Goal: Task Accomplishment & Management: Manage account settings

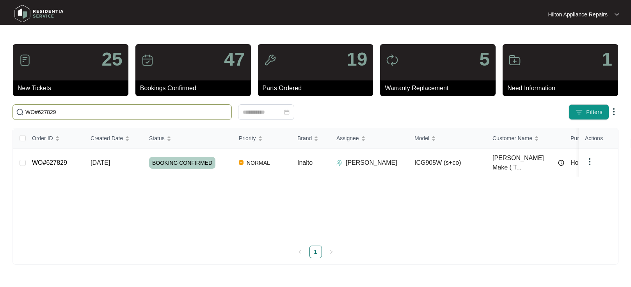
drag, startPoint x: 69, startPoint y: 110, endPoint x: 1, endPoint y: 104, distance: 68.5
click at [2, 112] on main "25 New Tickets 47 Bookings Confirmed 19 Parts Ordered 5 Warranty Replacement 1 …" at bounding box center [315, 143] width 631 height 287
paste input "9571"
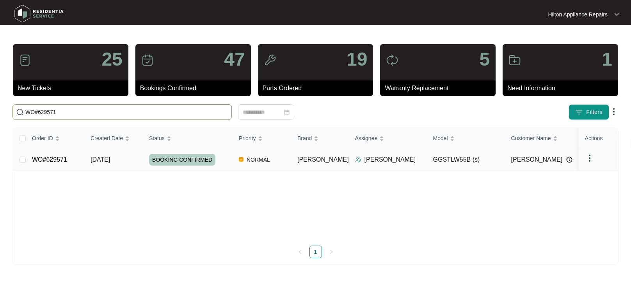
type input "WO#629571"
click at [101, 158] on span "[DATE]" at bounding box center [99, 159] width 19 height 7
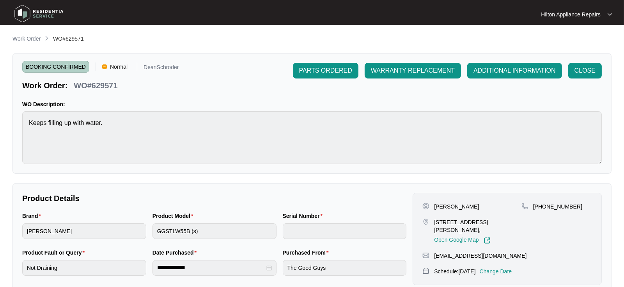
scroll to position [130, 0]
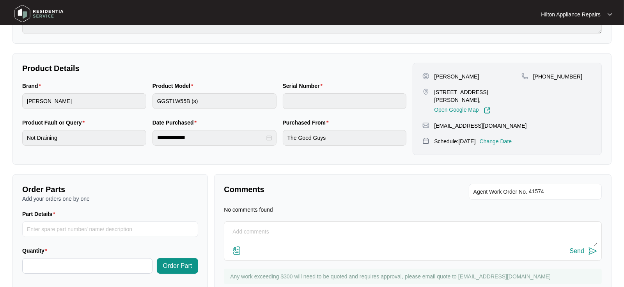
click at [508, 137] on p "Change Date" at bounding box center [496, 141] width 32 height 8
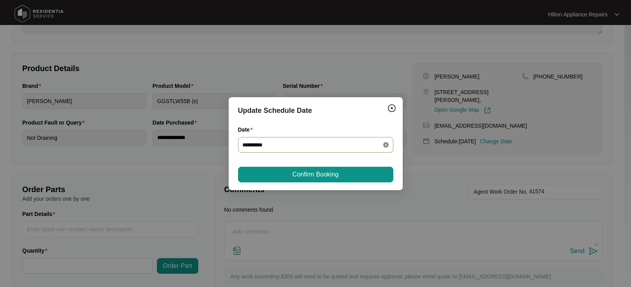
click at [384, 142] on icon "close-circle" at bounding box center [385, 144] width 5 height 5
click at [382, 145] on div at bounding box center [316, 144] width 146 height 9
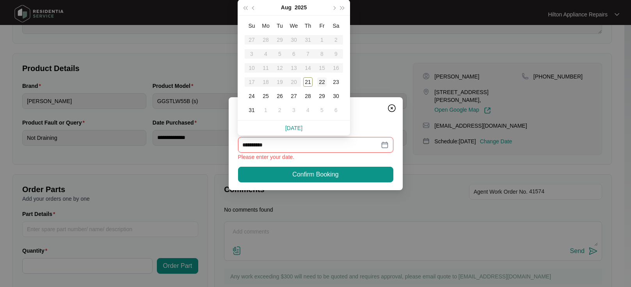
type input "**********"
click at [265, 96] on div "25" at bounding box center [265, 95] width 9 height 9
type input "**********"
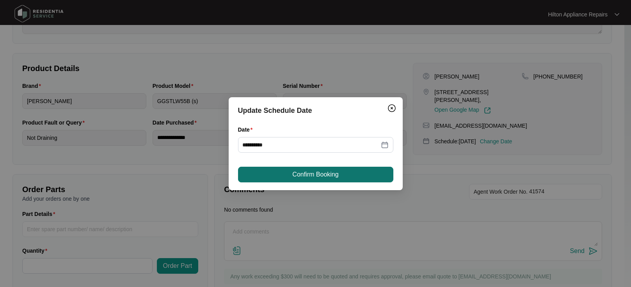
click at [307, 172] on span "Confirm Booking" at bounding box center [315, 174] width 46 height 9
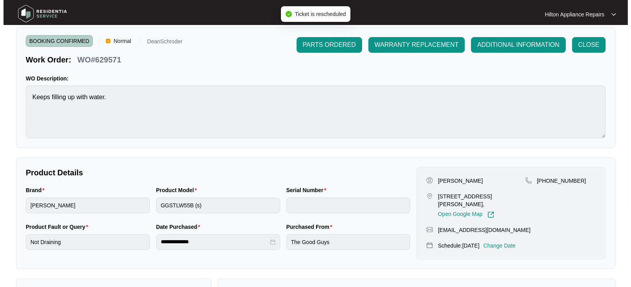
scroll to position [0, 0]
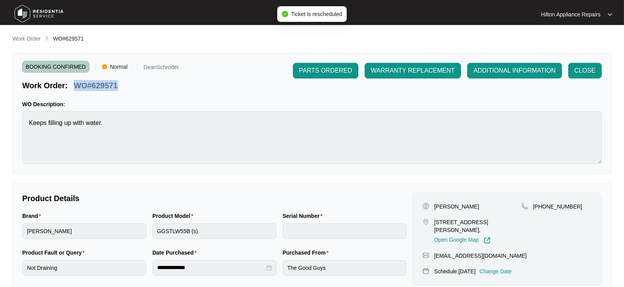
drag, startPoint x: 124, startPoint y: 86, endPoint x: 73, endPoint y: 90, distance: 51.6
click at [73, 90] on div "Work Order: WO#629571" at bounding box center [100, 84] width 156 height 14
copy p "WO#629571"
click at [25, 40] on p "Work Order" at bounding box center [26, 39] width 28 height 8
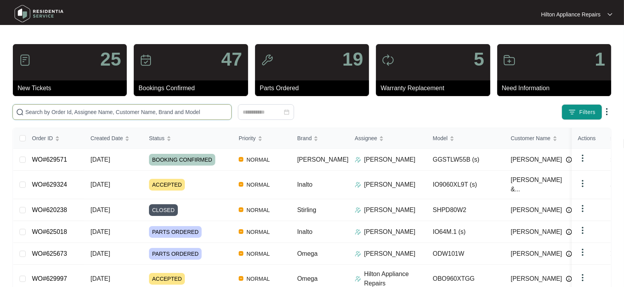
click at [39, 112] on input "text" at bounding box center [126, 112] width 203 height 9
paste input "WO#629571"
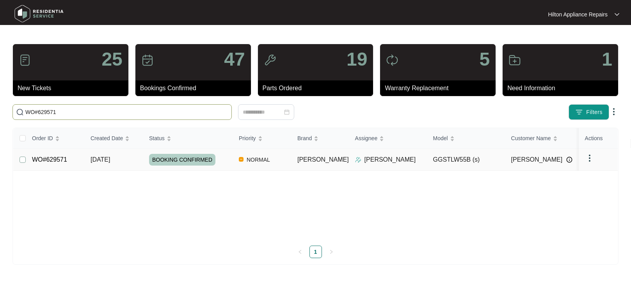
type input "WO#629571"
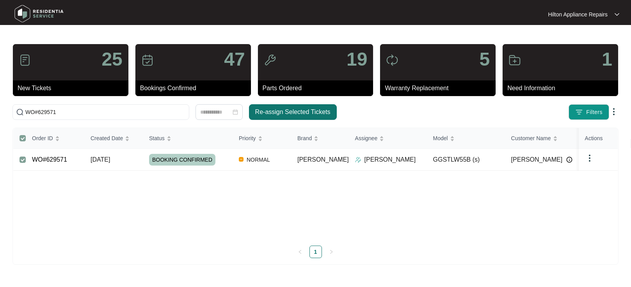
click at [277, 108] on span "Re-assign Selected Tickets" at bounding box center [292, 111] width 75 height 9
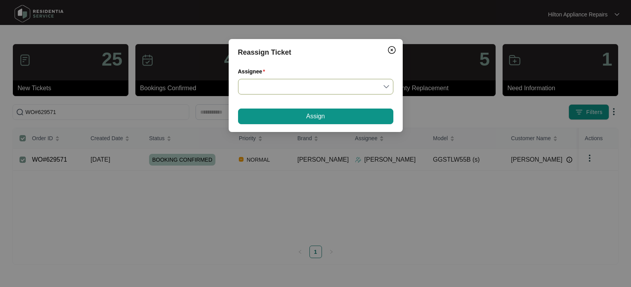
click at [387, 85] on input "Assignee" at bounding box center [316, 86] width 146 height 15
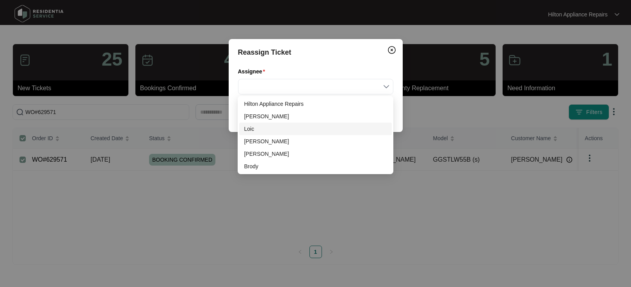
click at [267, 131] on div "Loic" at bounding box center [315, 128] width 143 height 9
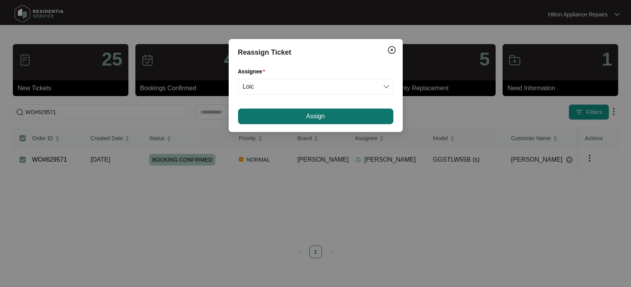
click at [290, 118] on button "Assign" at bounding box center [315, 116] width 155 height 16
